Goal: Information Seeking & Learning: Learn about a topic

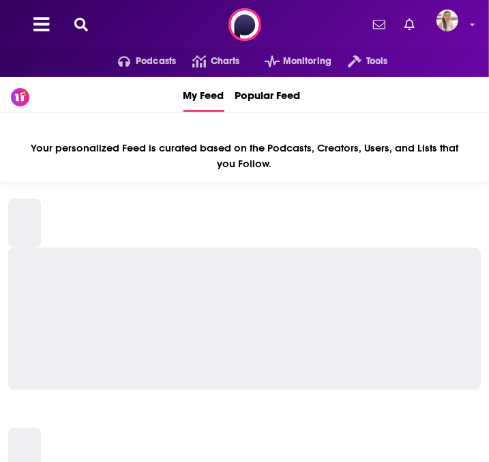
click at [78, 18] on icon at bounding box center [81, 25] width 14 height 14
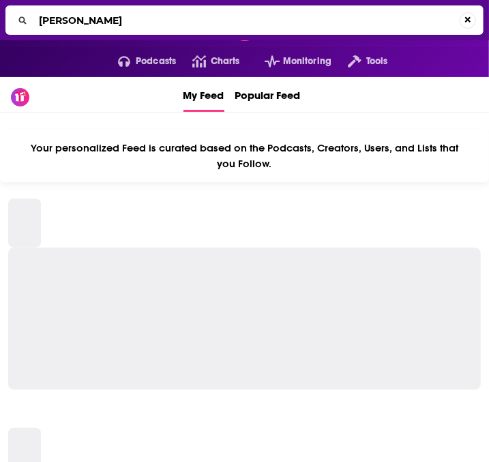
type input "[PERSON_NAME]"
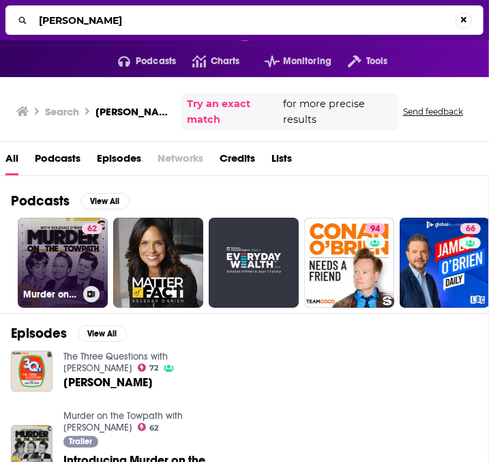
click at [68, 247] on link "62 Murder on the Towpath with [PERSON_NAME]" at bounding box center [63, 263] width 90 height 90
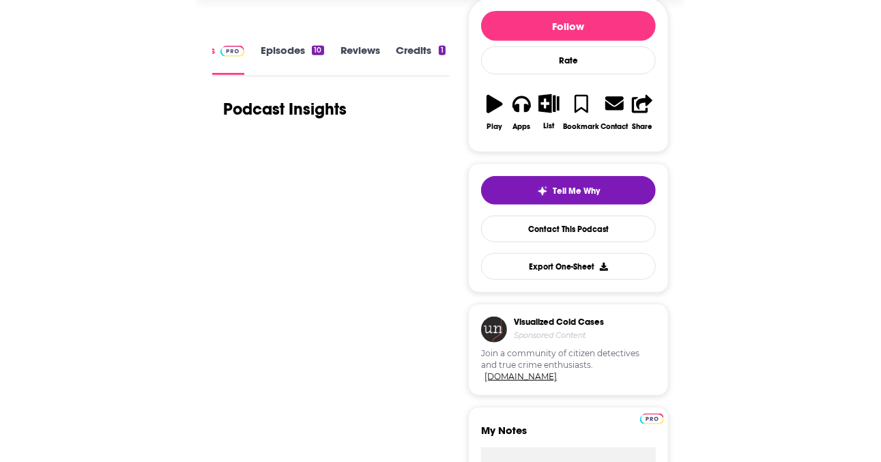
scroll to position [197, 0]
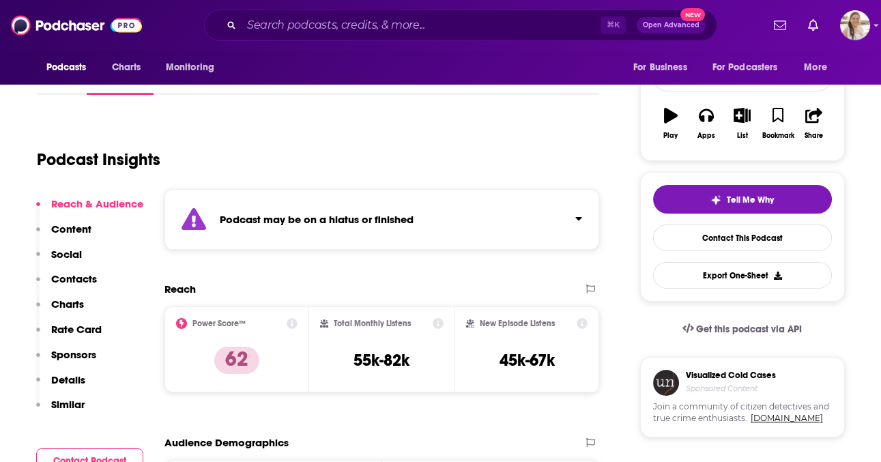
click at [489, 226] on div "Podcast may be on a hiatus or finished" at bounding box center [382, 219] width 435 height 61
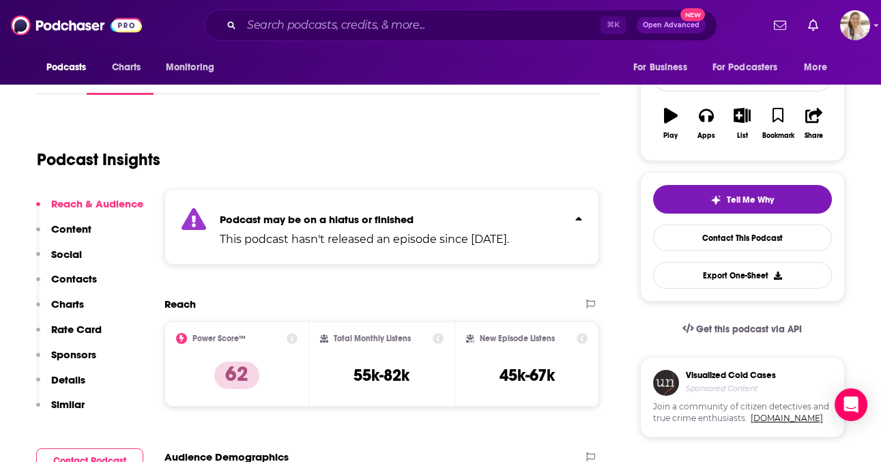
scroll to position [0, 0]
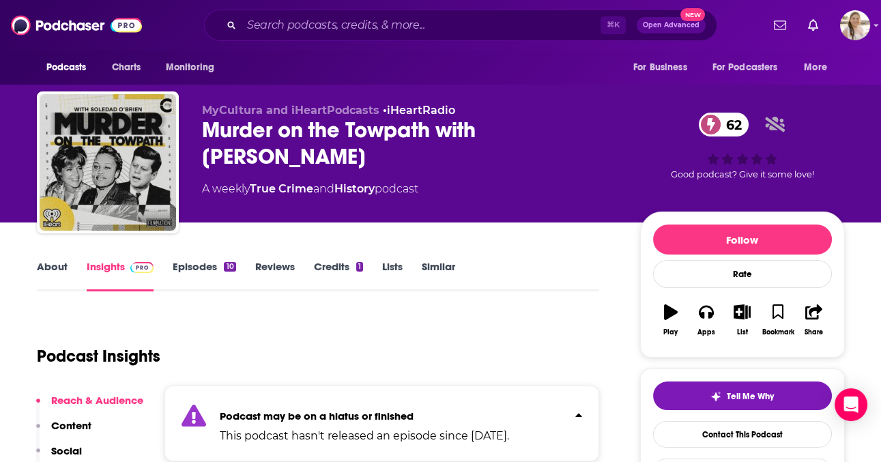
click at [58, 266] on link "About" at bounding box center [52, 275] width 31 height 31
